Goal: Task Accomplishment & Management: Manage account settings

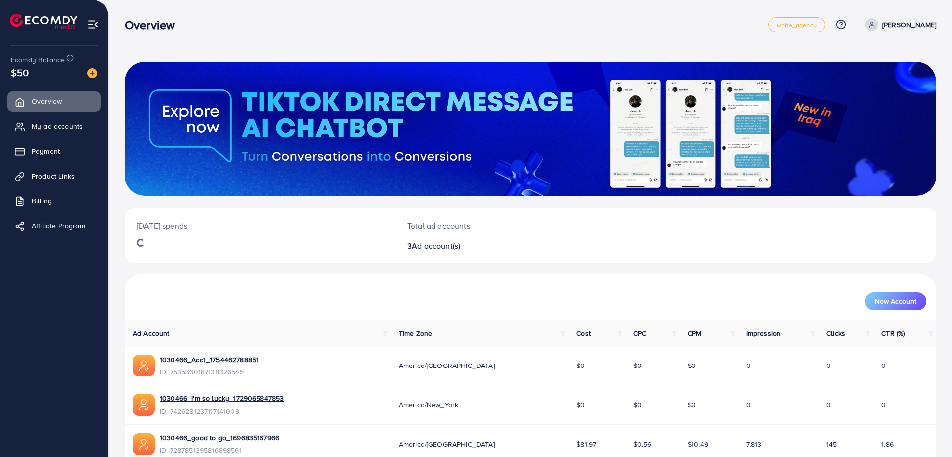
scroll to position [49, 0]
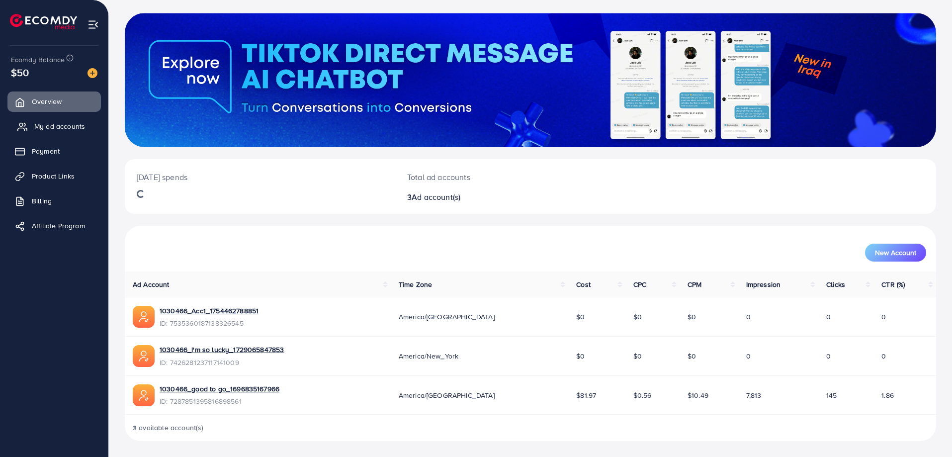
click at [41, 126] on span "My ad accounts" at bounding box center [59, 126] width 51 height 10
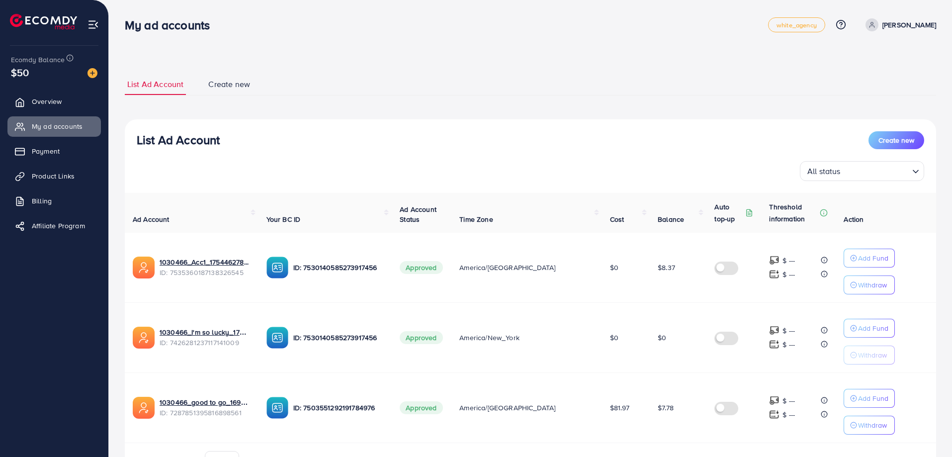
scroll to position [50, 0]
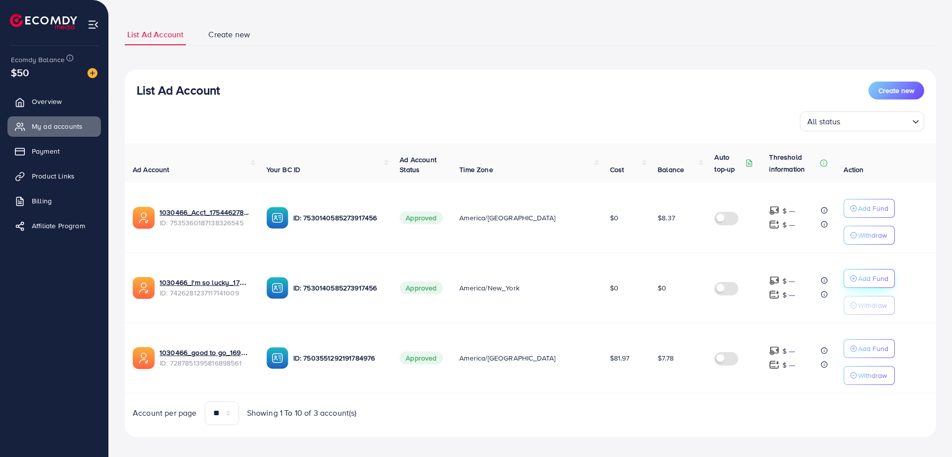
click at [851, 212] on icon "button" at bounding box center [854, 208] width 7 height 7
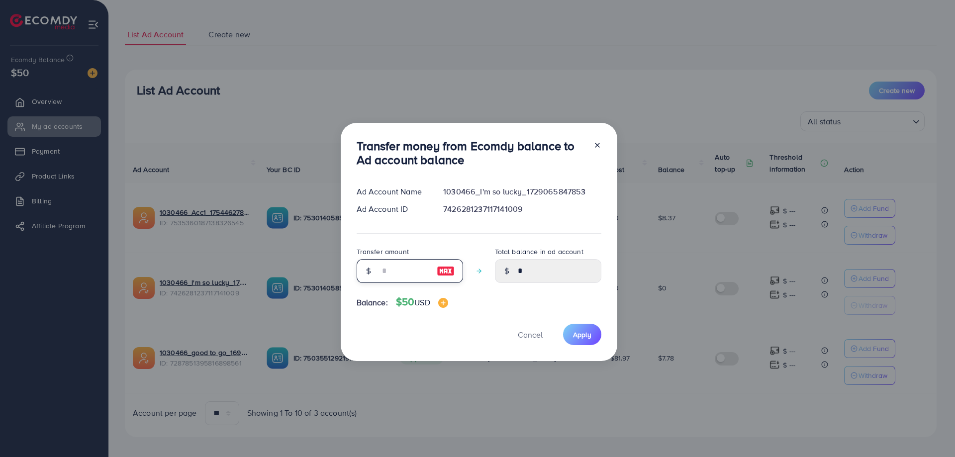
click at [403, 266] on input "number" at bounding box center [405, 271] width 50 height 24
click at [525, 329] on div "Transfer money from Ecomdy balance to Ad account balance Ad Account Name 103046…" at bounding box center [479, 242] width 277 height 239
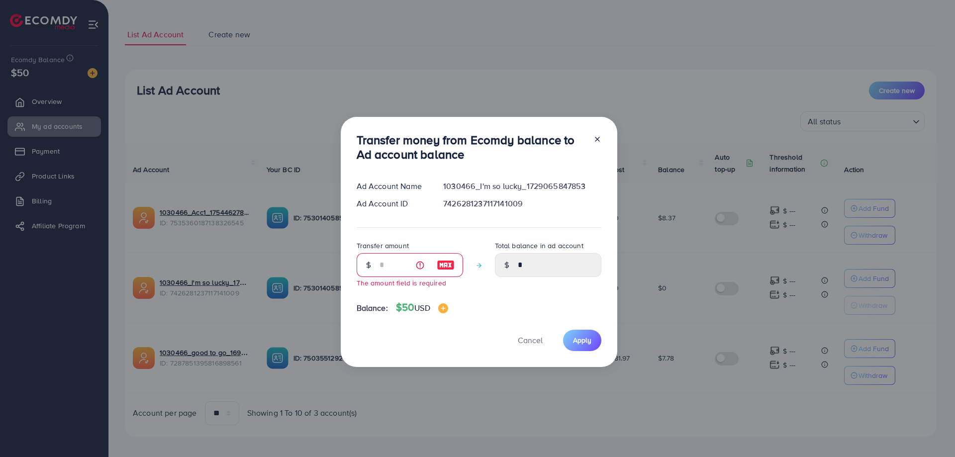
click at [598, 143] on icon at bounding box center [597, 139] width 8 height 8
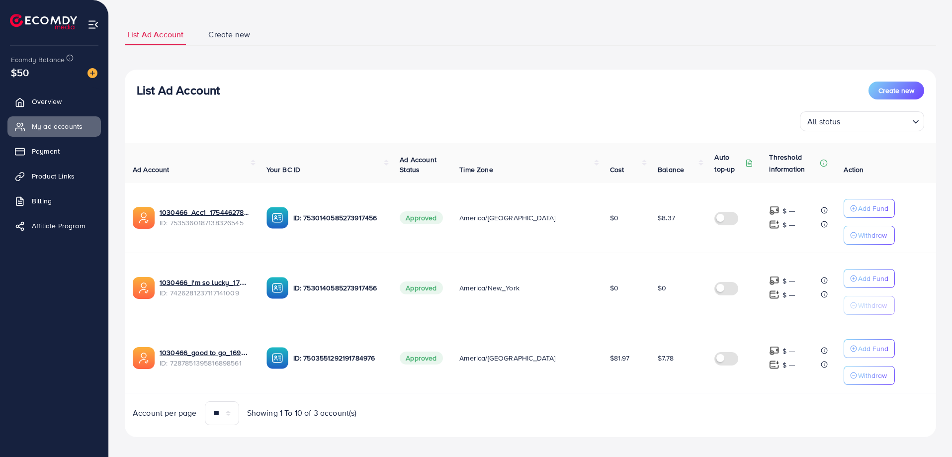
click at [547, 400] on div "Ad Account Your BC ID Ad Account Status Time Zone Cost Balance Auto top-up Thre…" at bounding box center [531, 284] width 812 height 282
click at [858, 214] on p "Add Fund" at bounding box center [873, 208] width 30 height 12
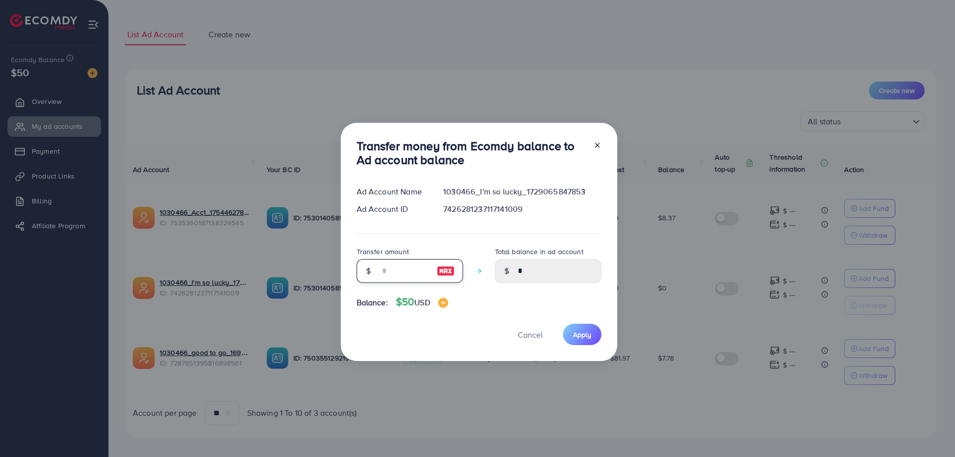
click at [396, 266] on input "number" at bounding box center [405, 271] width 50 height 24
click at [517, 334] on button "Cancel" at bounding box center [530, 334] width 50 height 21
